Goal: Navigation & Orientation: Find specific page/section

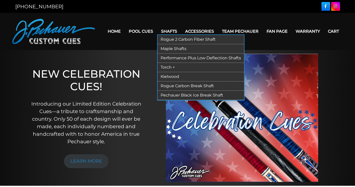
click at [168, 32] on link "Shafts" at bounding box center [169, 31] width 24 height 13
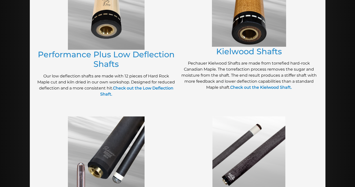
scroll to position [280, 0]
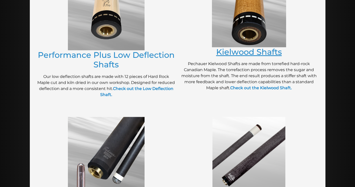
click at [256, 51] on link "Kielwood Shafts" at bounding box center [249, 52] width 66 height 10
